Goal: Task Accomplishment & Management: Manage account settings

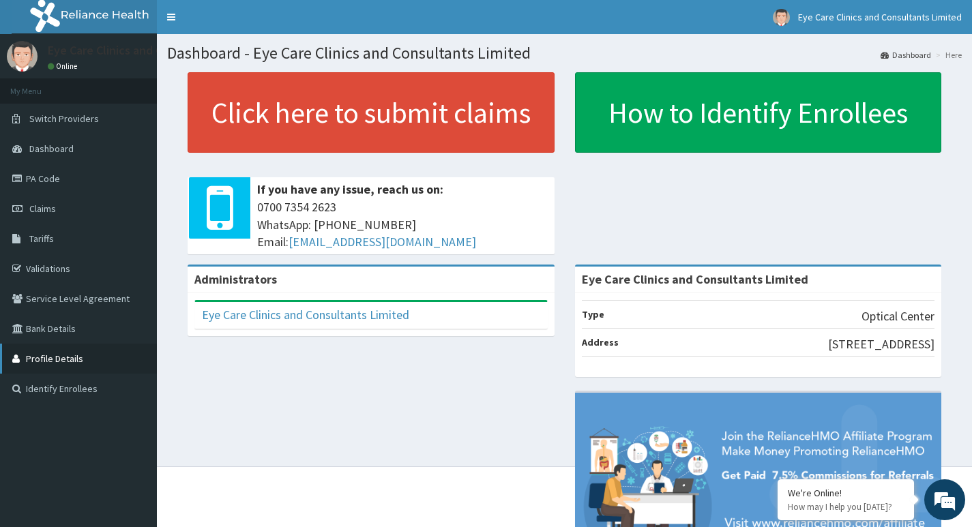
click at [52, 360] on link "Profile Details" at bounding box center [78, 359] width 157 height 30
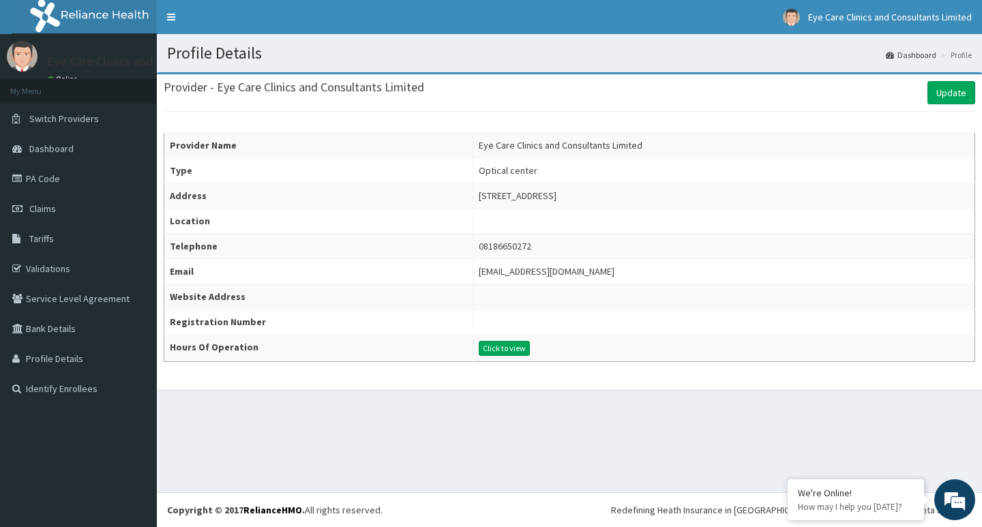
click at [960, 58] on li "Profile" at bounding box center [955, 55] width 34 height 12
click at [168, 16] on link "Toggle navigation" at bounding box center [171, 17] width 29 height 34
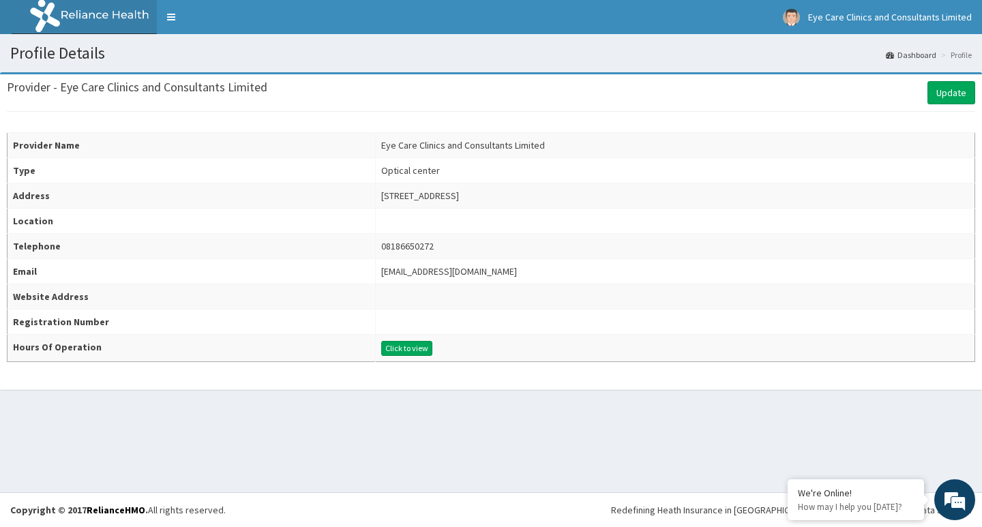
click at [965, 61] on li "Profile" at bounding box center [955, 55] width 34 height 12
click at [962, 53] on li "Profile" at bounding box center [955, 55] width 34 height 12
click at [922, 53] on link "Dashboard" at bounding box center [911, 55] width 50 height 12
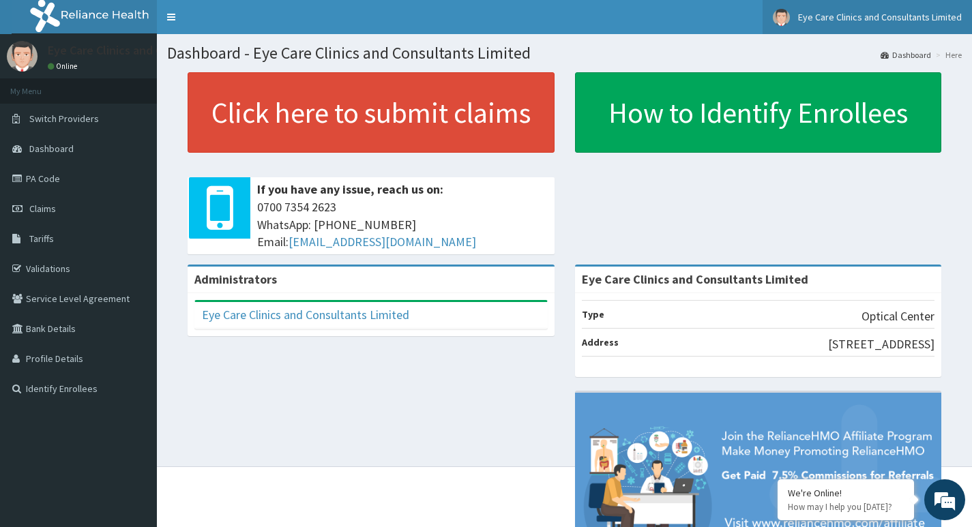
click at [863, 16] on span "Eye Care Clinics and Consultants Limited" at bounding box center [880, 17] width 164 height 12
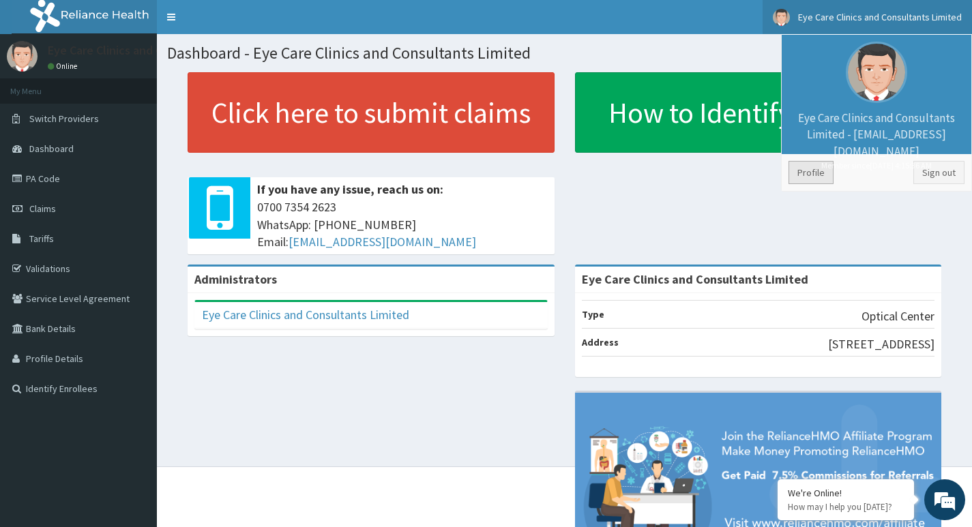
click at [813, 174] on link "Profile" at bounding box center [811, 172] width 45 height 23
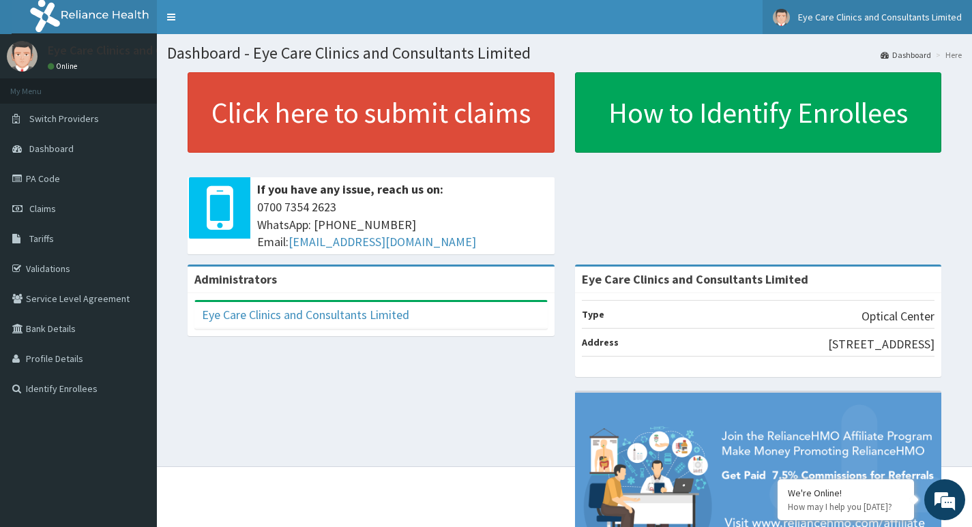
click at [851, 16] on span "Eye Care Clinics and Consultants Limited" at bounding box center [880, 17] width 164 height 12
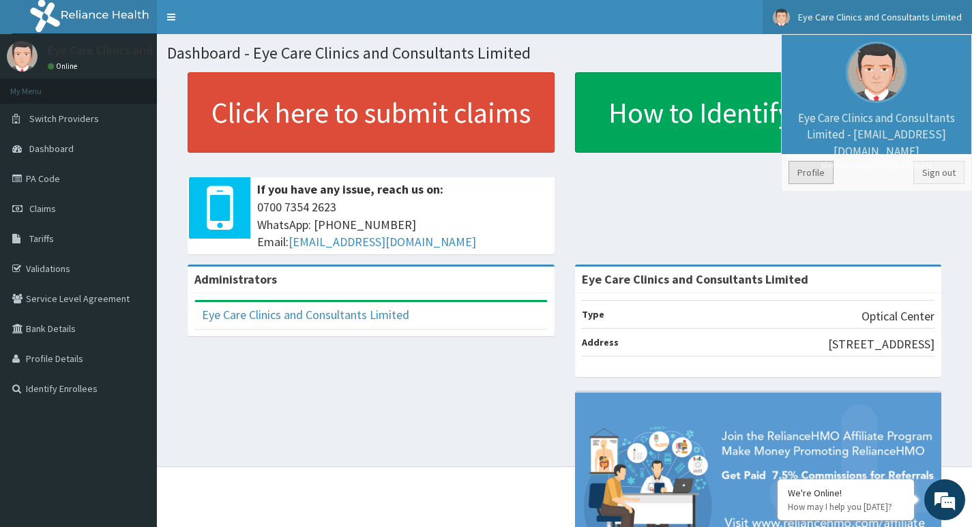
click at [820, 174] on link "Profile" at bounding box center [811, 172] width 45 height 23
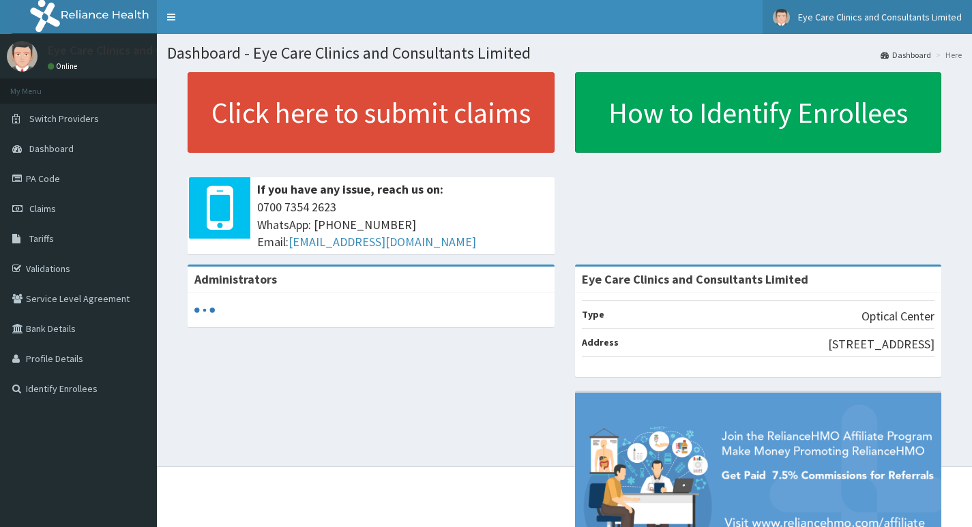
click at [866, 18] on span "Eye Care Clinics and Consultants Limited" at bounding box center [880, 17] width 164 height 12
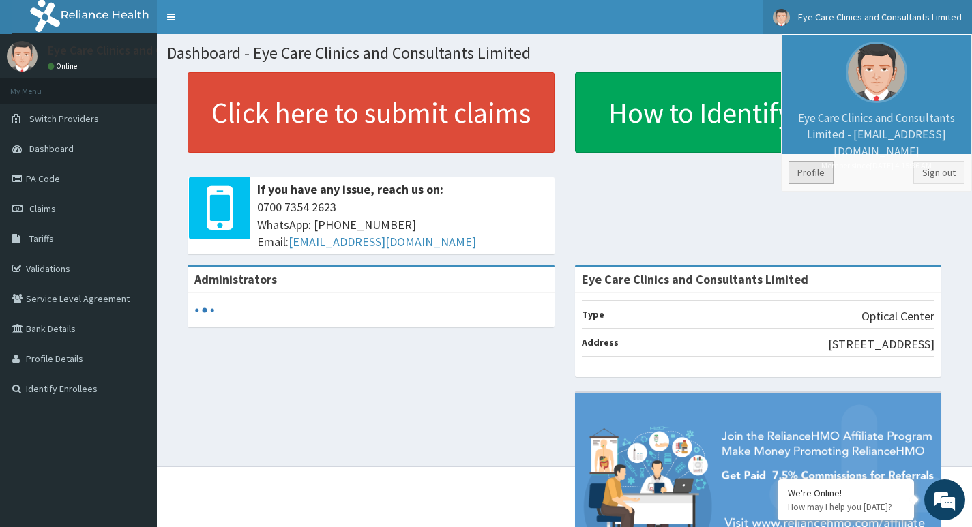
click at [812, 174] on link "Profile" at bounding box center [811, 172] width 45 height 23
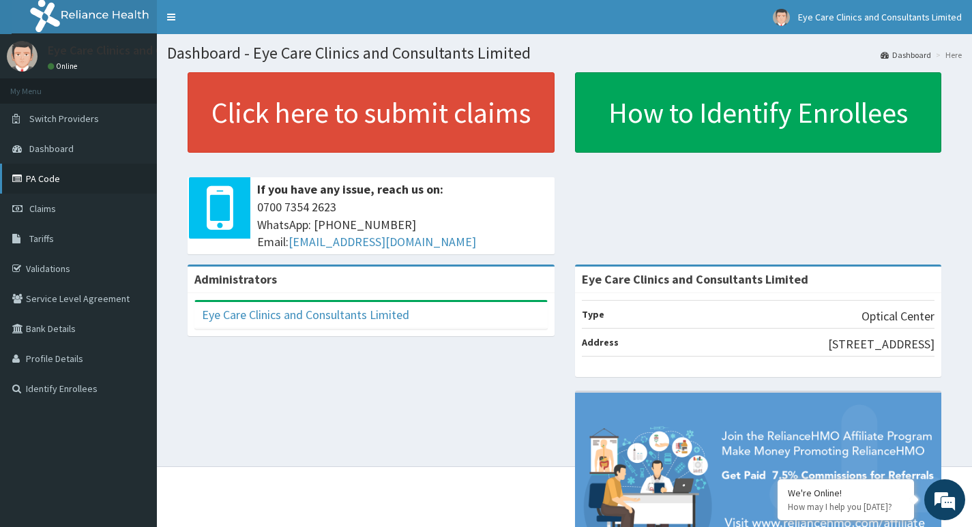
click at [55, 179] on link "PA Code" at bounding box center [78, 179] width 157 height 30
